Goal: Transaction & Acquisition: Obtain resource

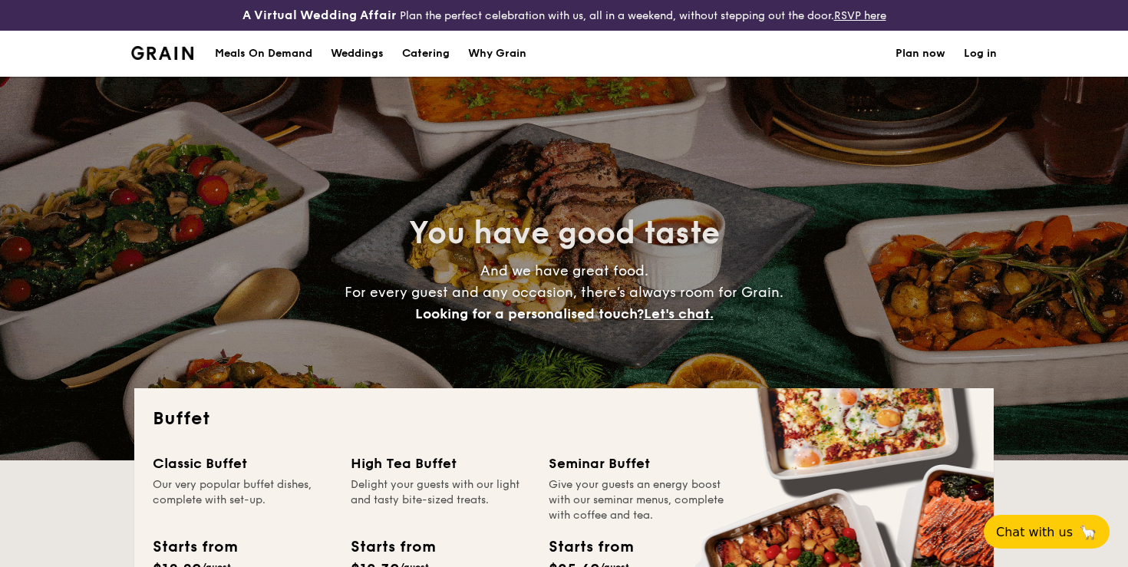
select select
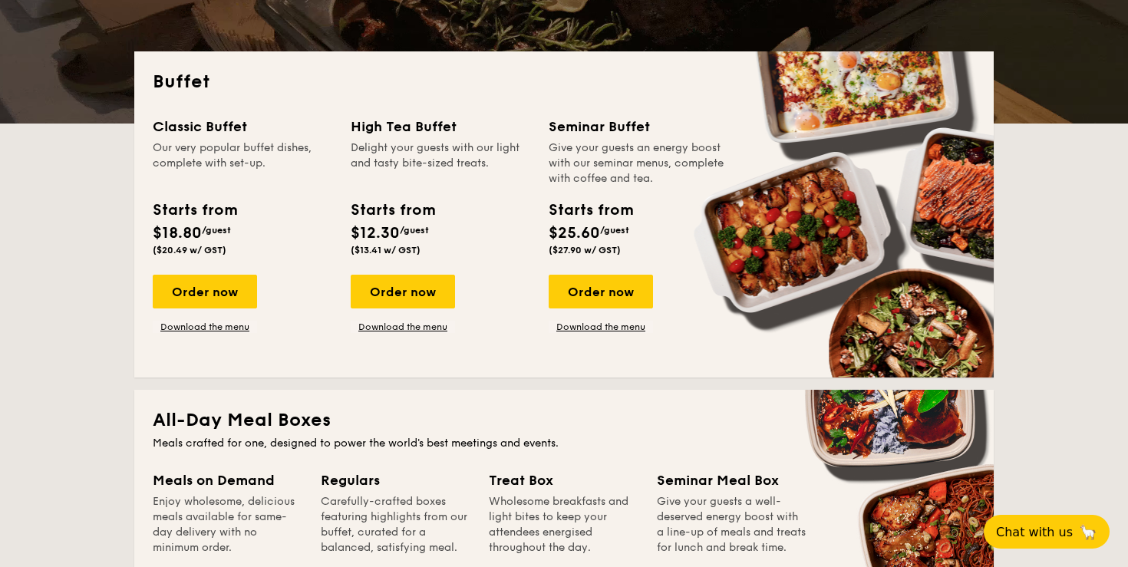
scroll to position [409, 0]
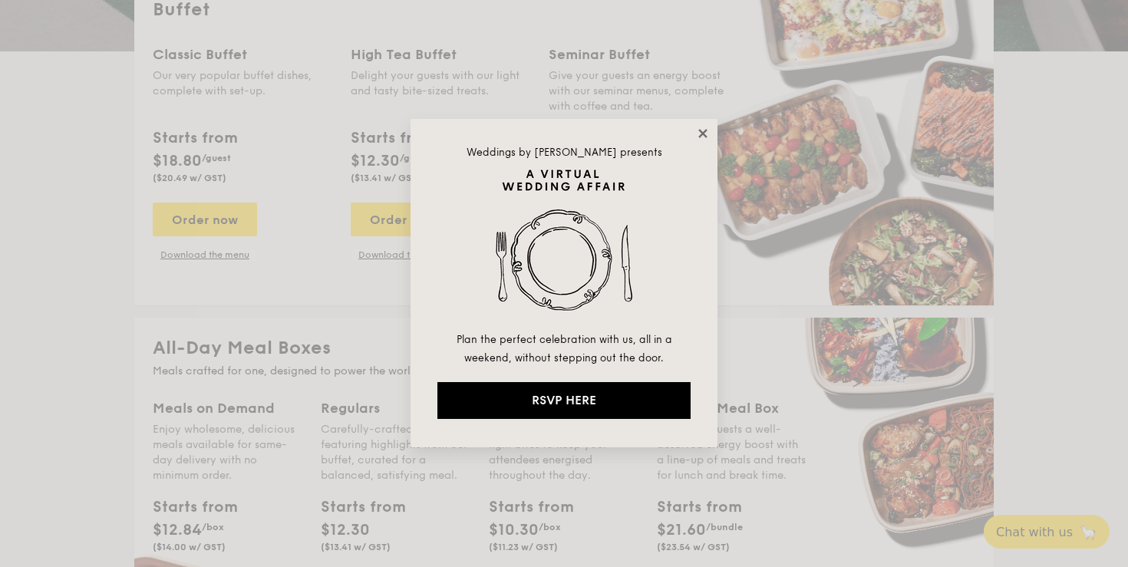
click at [700, 135] on icon at bounding box center [703, 134] width 14 height 14
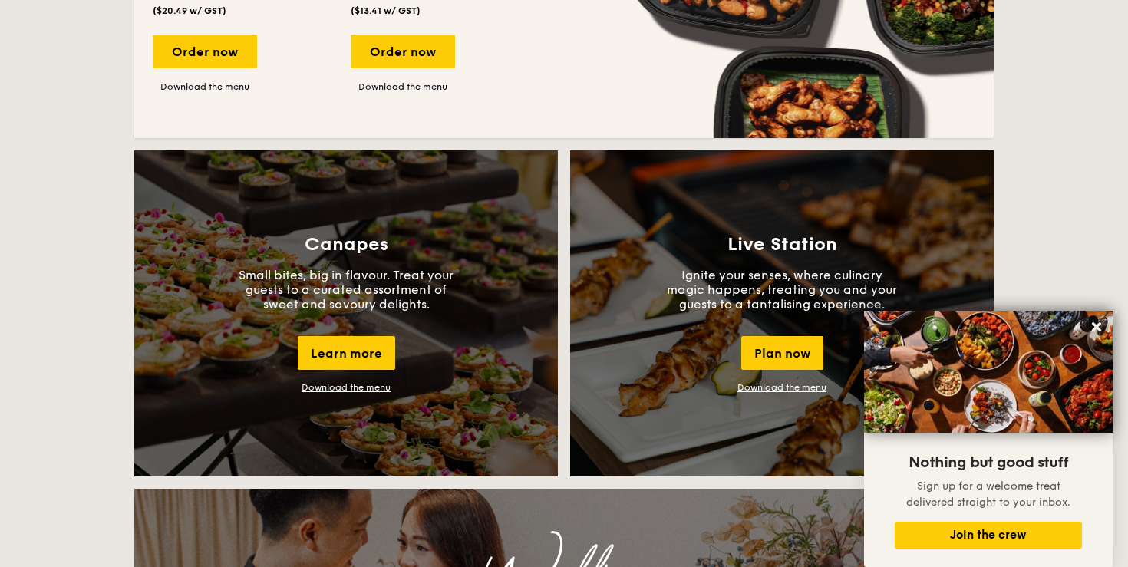
scroll to position [1414, 0]
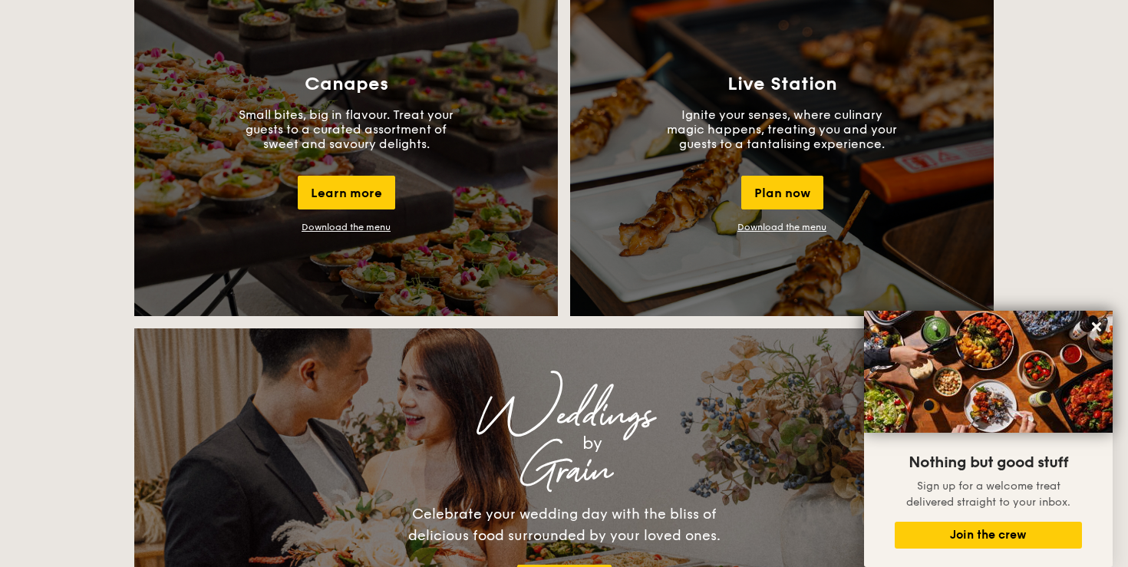
click at [365, 226] on link "Download the menu" at bounding box center [346, 227] width 89 height 11
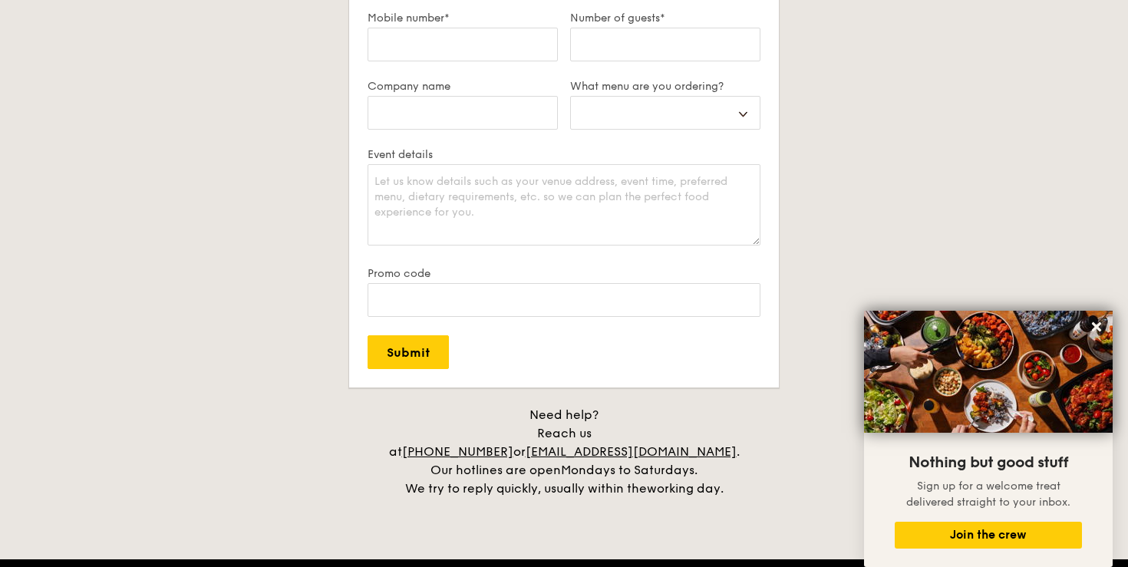
scroll to position [3315, 0]
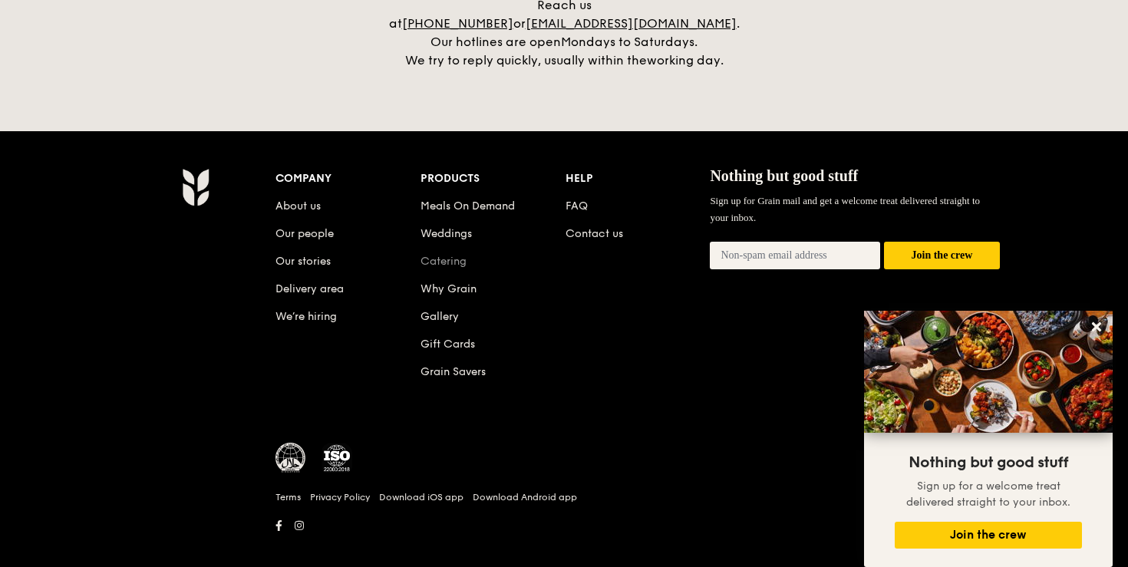
click at [453, 255] on link "Catering" at bounding box center [444, 261] width 46 height 13
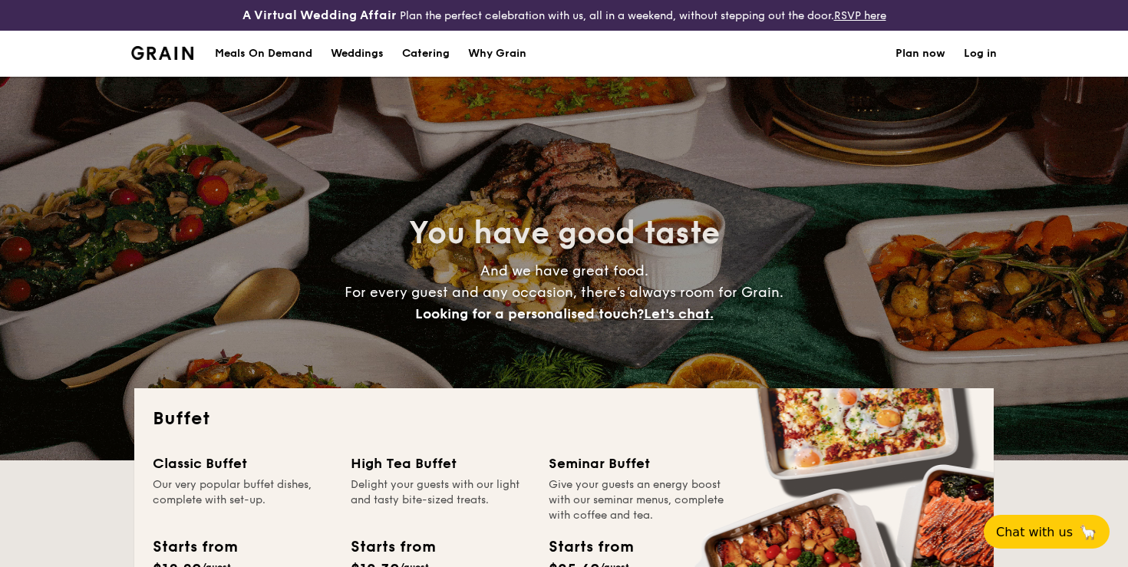
select select
